Goal: Find specific page/section: Find specific page/section

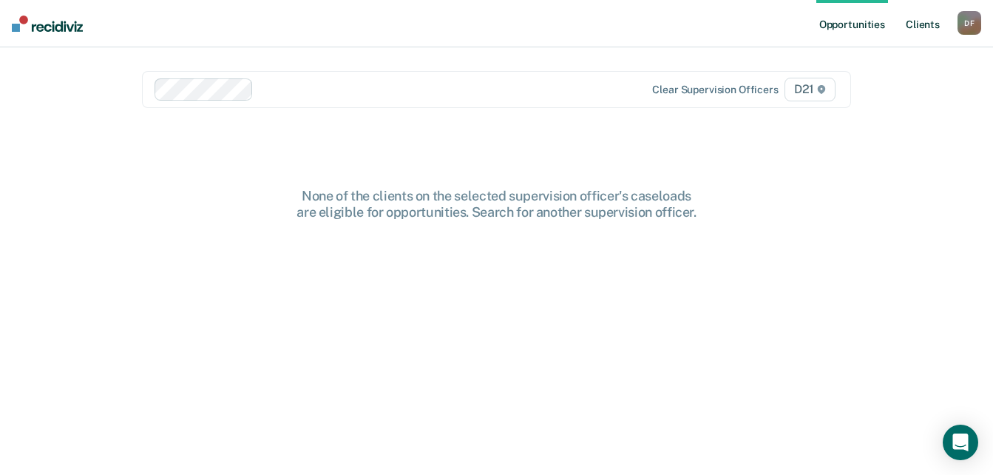
click at [918, 30] on link "Client s" at bounding box center [923, 23] width 40 height 47
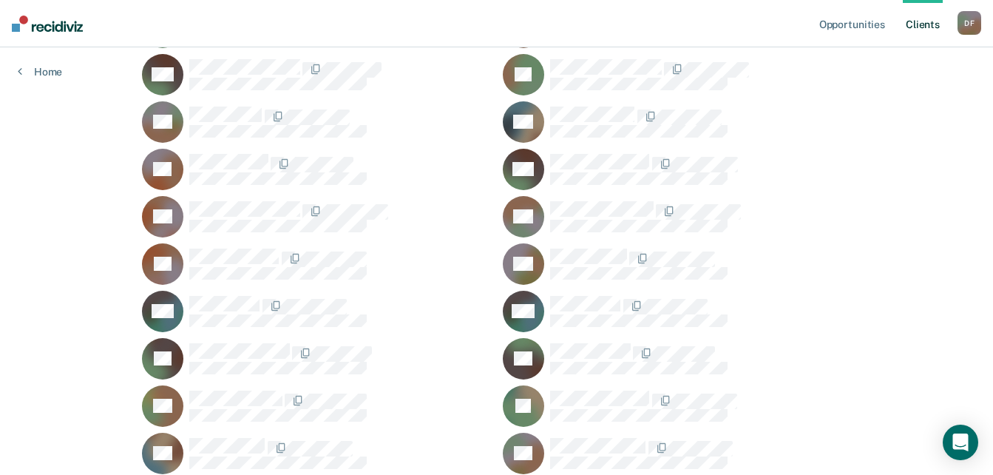
scroll to position [518, 0]
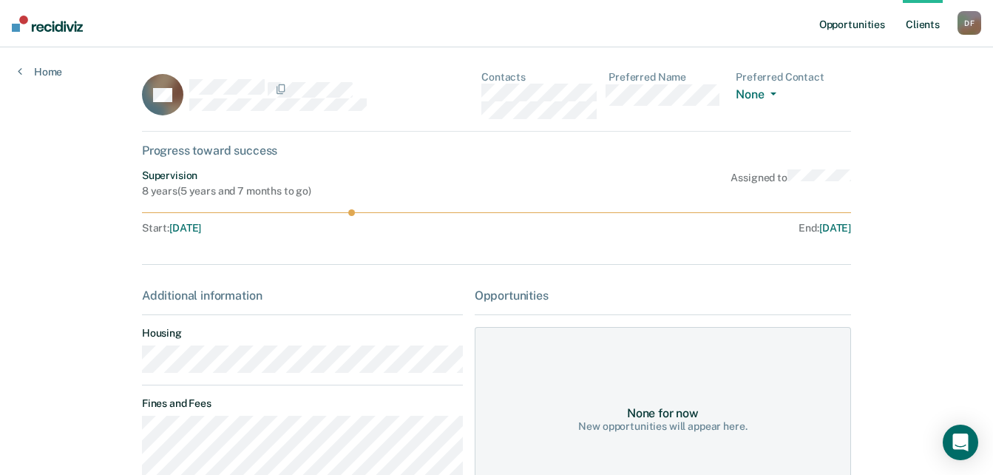
click at [848, 30] on link "Opportunities" at bounding box center [853, 23] width 72 height 47
